Goal: Transaction & Acquisition: Purchase product/service

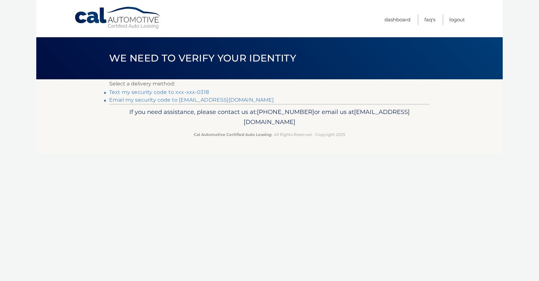
click at [142, 91] on link "Text my security code to xxx-xxx-0318" at bounding box center [159, 92] width 100 height 6
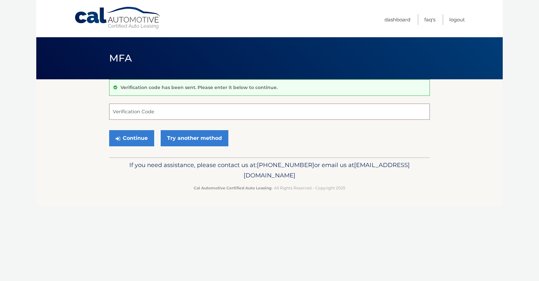
click at [153, 108] on input "Verification Code" at bounding box center [269, 112] width 321 height 16
type input "220944"
click at [109, 130] on button "Continue" at bounding box center [131, 138] width 45 height 16
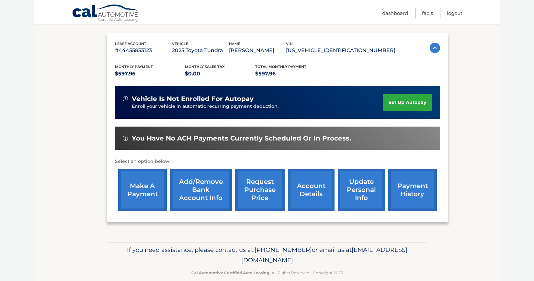
scroll to position [111, 0]
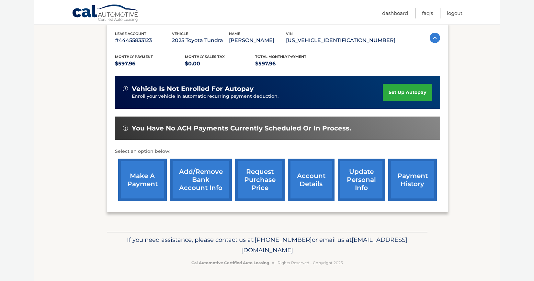
click at [138, 175] on link "make a payment" at bounding box center [142, 180] width 49 height 42
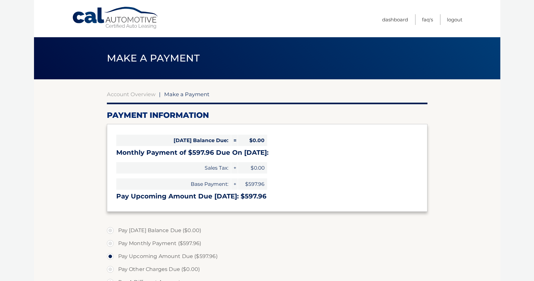
select select "YjQ0M2E4YmItMjBhMS00YWIzLWI4NGUtZjJkYmQ3ZGNlNmEw"
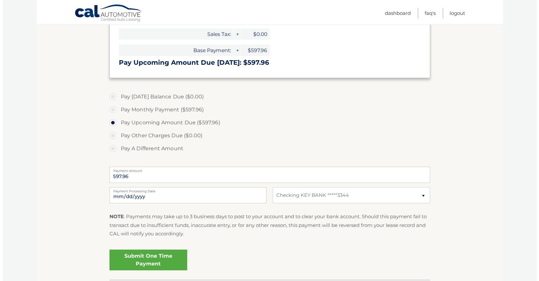
scroll to position [148, 0]
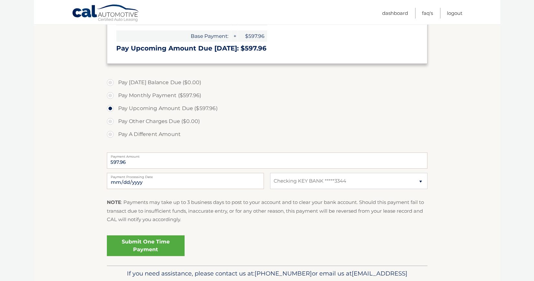
click at [140, 243] on link "Submit One Time Payment" at bounding box center [146, 245] width 78 height 21
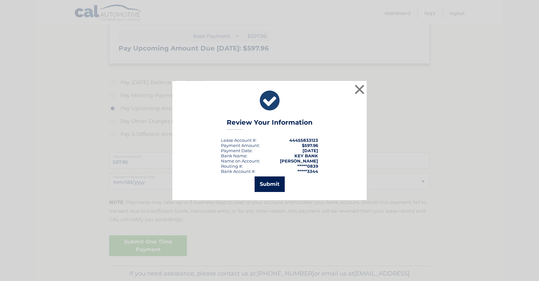
click at [269, 187] on button "Submit" at bounding box center [269, 184] width 30 height 16
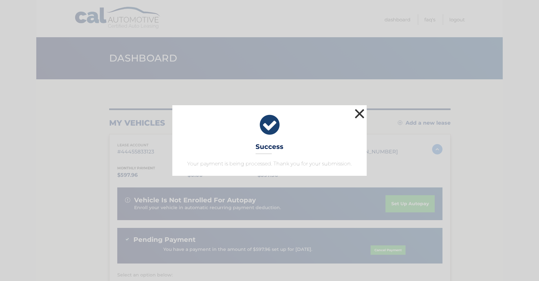
click at [361, 113] on button "×" at bounding box center [359, 113] width 13 height 13
